Goal: Transaction & Acquisition: Purchase product/service

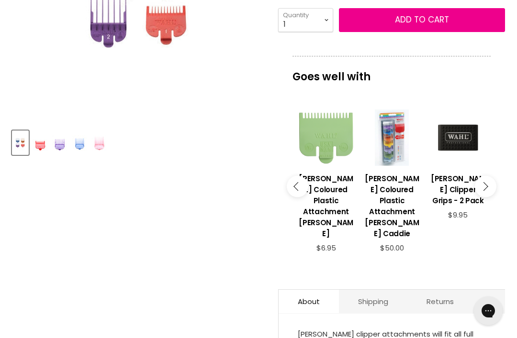
scroll to position [261, 0]
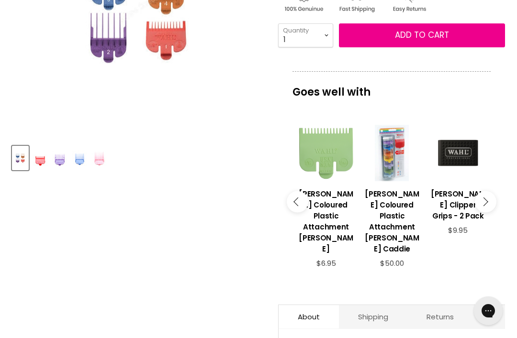
click at [387, 181] on div "Main content" at bounding box center [392, 153] width 56 height 56
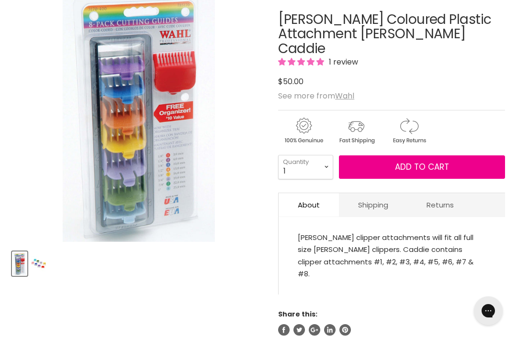
scroll to position [155, 0]
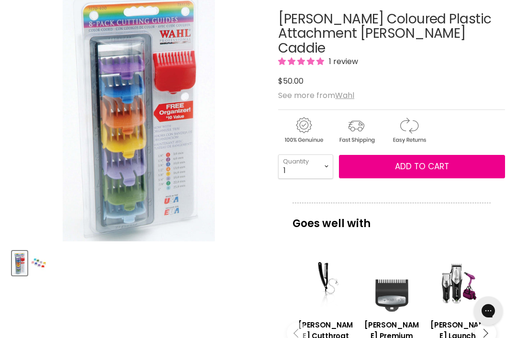
click at [35, 270] on img "Product thumbnails" at bounding box center [38, 263] width 15 height 22
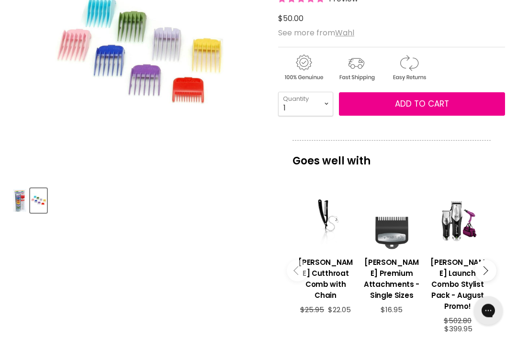
scroll to position [218, 0]
click at [401, 228] on div "Main content" at bounding box center [391, 221] width 56 height 56
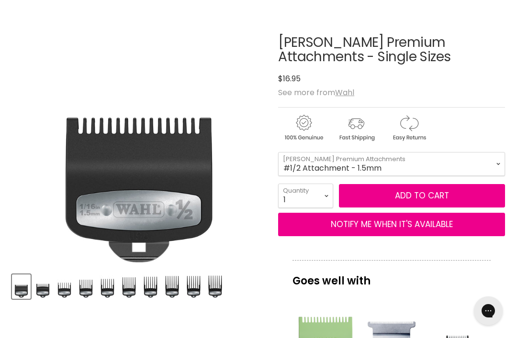
scroll to position [133, 0]
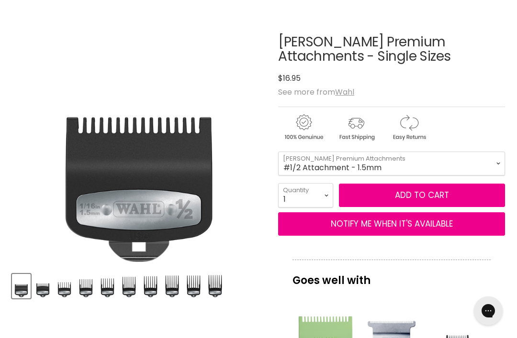
click at [49, 290] on img "Product thumbnails" at bounding box center [42, 286] width 17 height 22
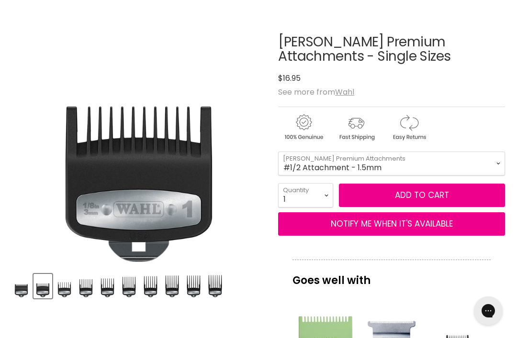
click at [73, 287] on img "Product thumbnails" at bounding box center [64, 286] width 17 height 22
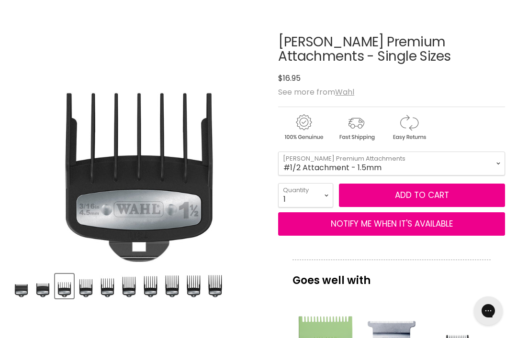
click at [30, 293] on img "Product thumbnails" at bounding box center [21, 286] width 17 height 22
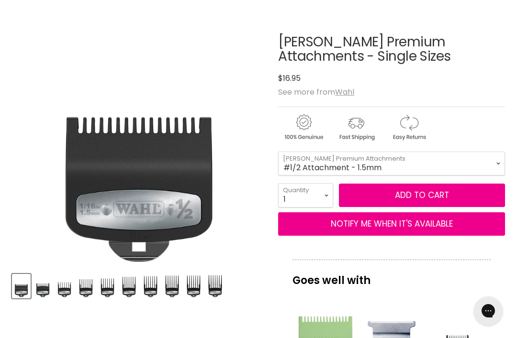
click at [47, 294] on img "Product thumbnails" at bounding box center [42, 286] width 17 height 22
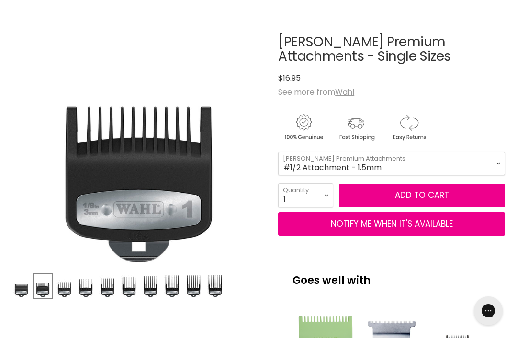
click at [67, 288] on img "Product thumbnails" at bounding box center [64, 286] width 17 height 22
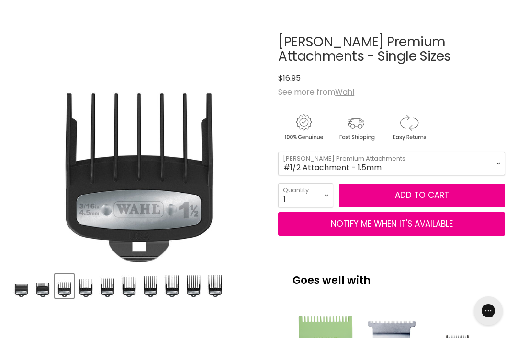
click at [85, 285] on img "Product thumbnails" at bounding box center [85, 286] width 17 height 22
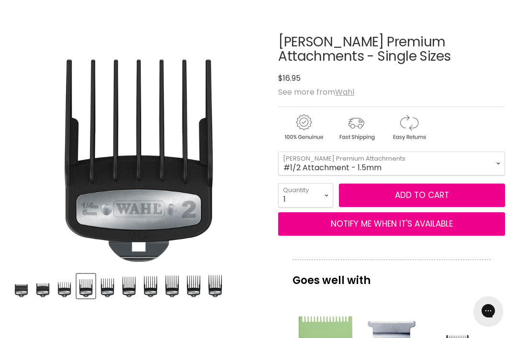
click at [111, 292] on img "Product thumbnails" at bounding box center [107, 286] width 17 height 22
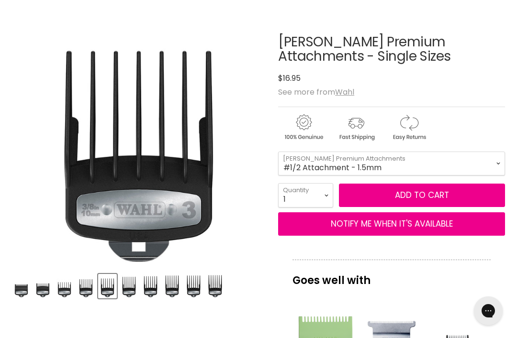
click at [136, 288] on img "Product thumbnails" at bounding box center [129, 286] width 17 height 22
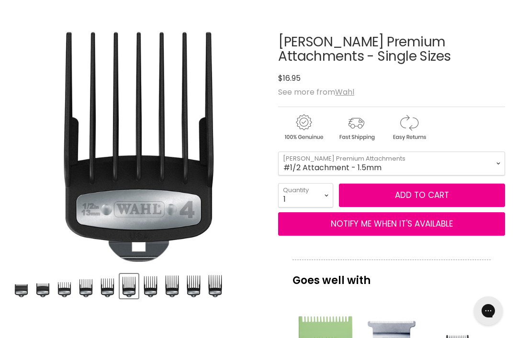
click at [158, 285] on img "Product thumbnails" at bounding box center [150, 286] width 17 height 22
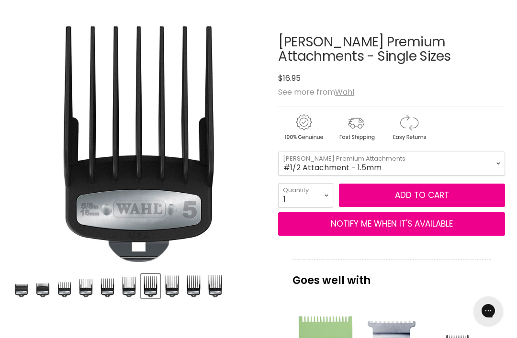
click at [178, 277] on img "Product thumbnails" at bounding box center [172, 286] width 17 height 22
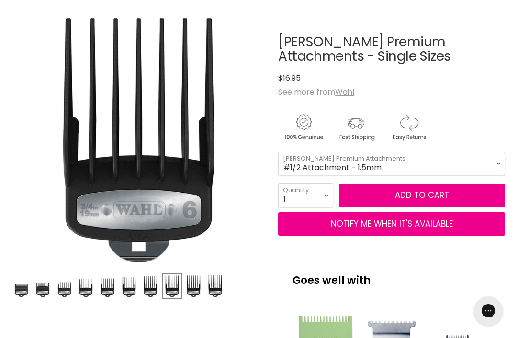
click at [210, 283] on img "Product thumbnails" at bounding box center [215, 286] width 17 height 22
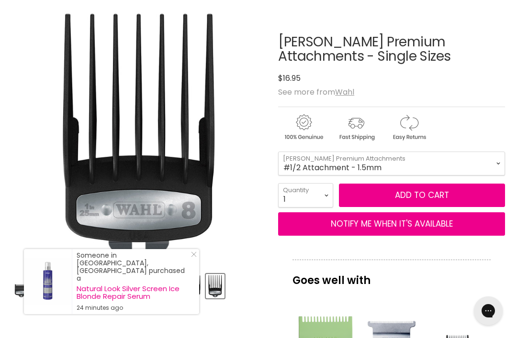
click at [194, 257] on icon "Close Icon" at bounding box center [194, 255] width 6 height 6
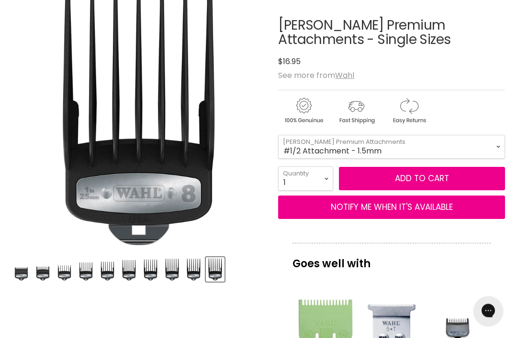
scroll to position [148, 0]
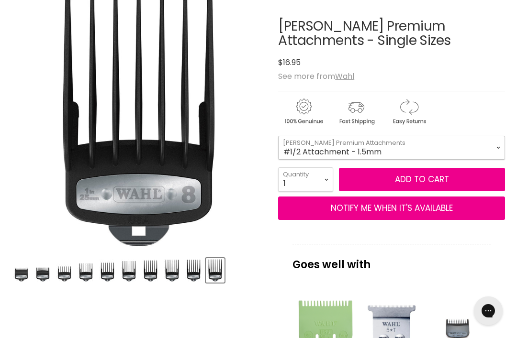
click at [493, 144] on select "#1/2 Attachment - 1.5mm #1 Attachment - 3mm #1 1/2 Attachment - 4.5mm #2 Attach…" at bounding box center [391, 148] width 227 height 24
click at [29, 273] on img "Product thumbnails" at bounding box center [21, 270] width 17 height 22
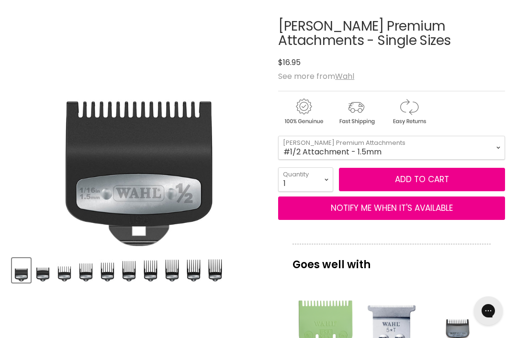
click at [18, 276] on img "Product thumbnails" at bounding box center [21, 270] width 17 height 22
click at [486, 148] on select "#1/2 Attachment - 1.5mm #1 Attachment - 3mm #1 1/2 Attachment - 4.5mm #2 Attach…" at bounding box center [391, 148] width 227 height 24
